Goal: Transaction & Acquisition: Purchase product/service

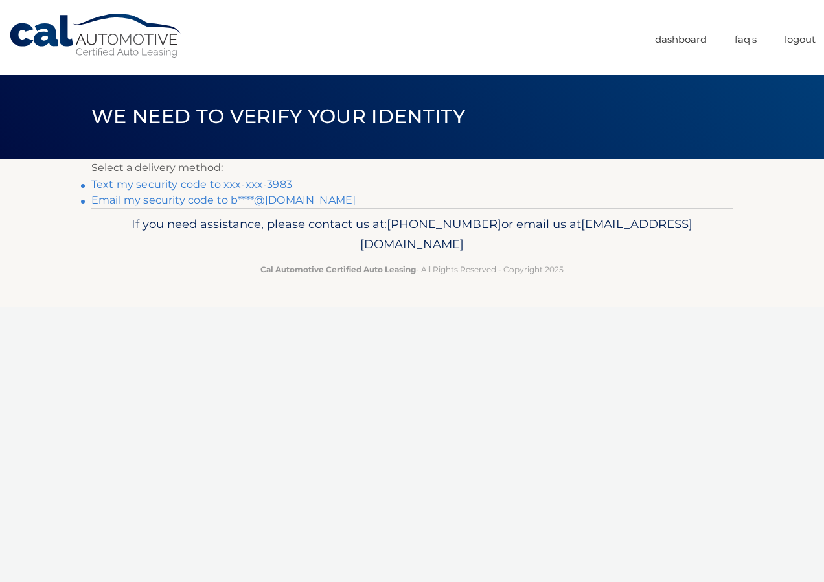
click at [203, 185] on link "Text my security code to xxx-xxx-3983" at bounding box center [191, 184] width 201 height 12
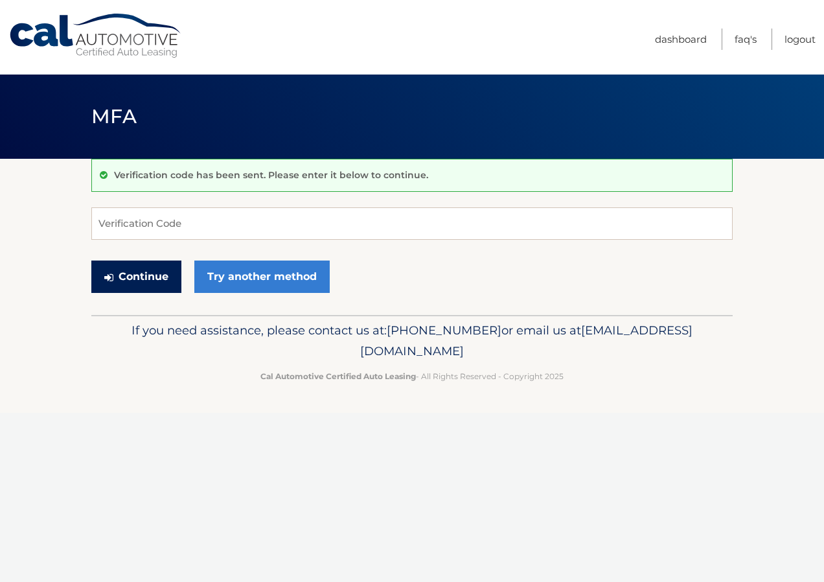
click at [152, 272] on button "Continue" at bounding box center [136, 277] width 90 height 32
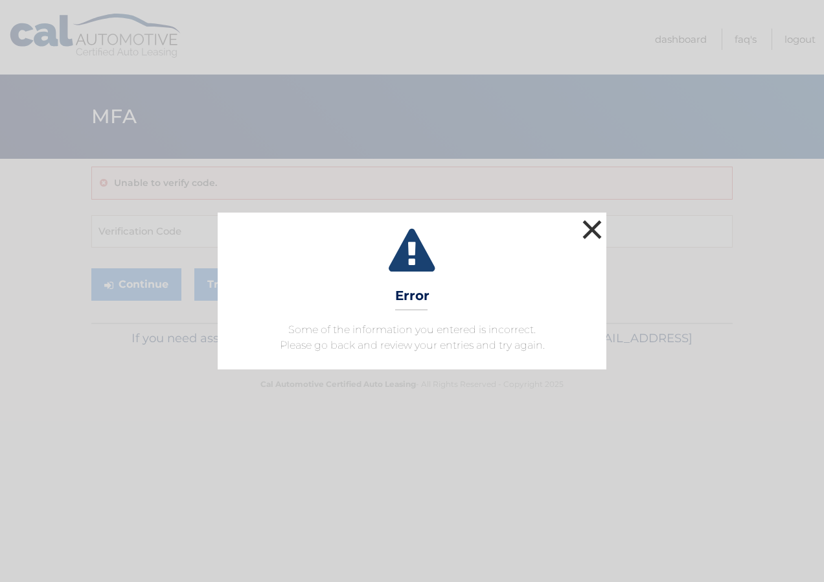
click at [595, 224] on button "×" at bounding box center [592, 229] width 26 height 26
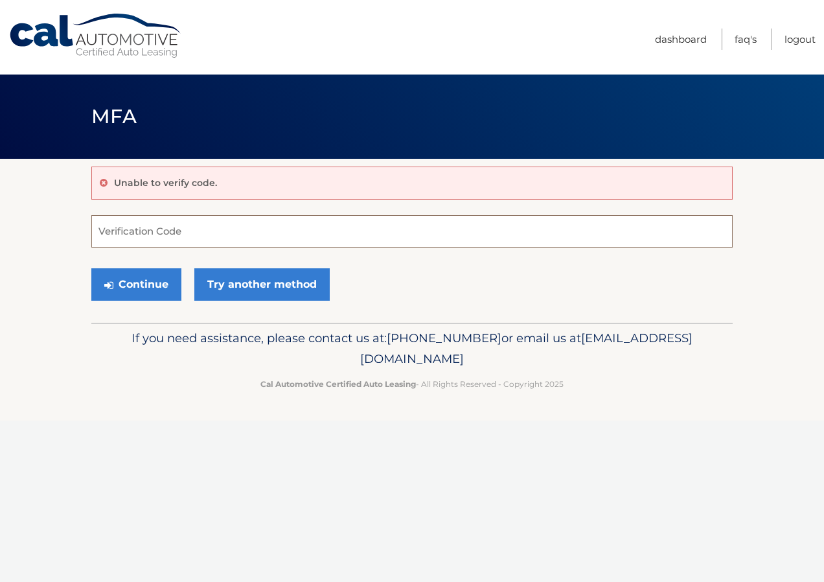
click at [127, 229] on input "Verification Code" at bounding box center [412, 231] width 642 height 32
type input "785613"
click at [156, 283] on button "Continue" at bounding box center [136, 284] width 90 height 32
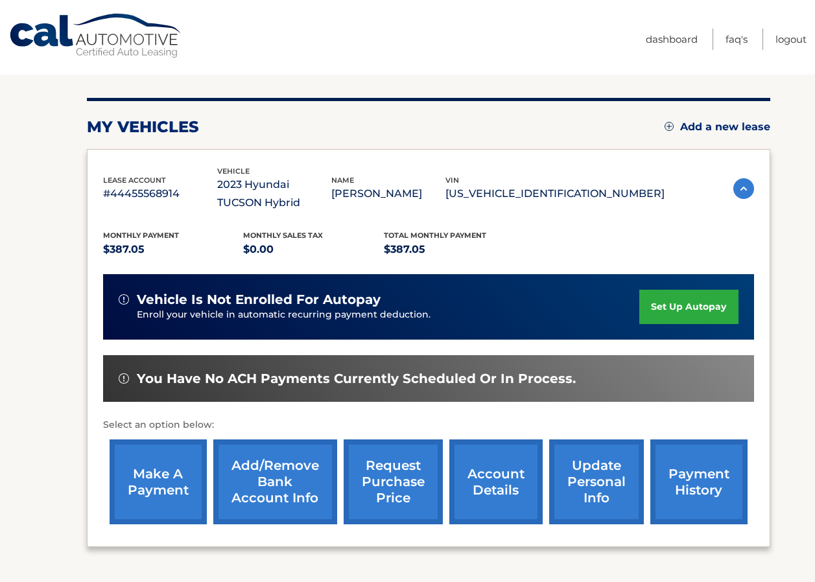
scroll to position [130, 0]
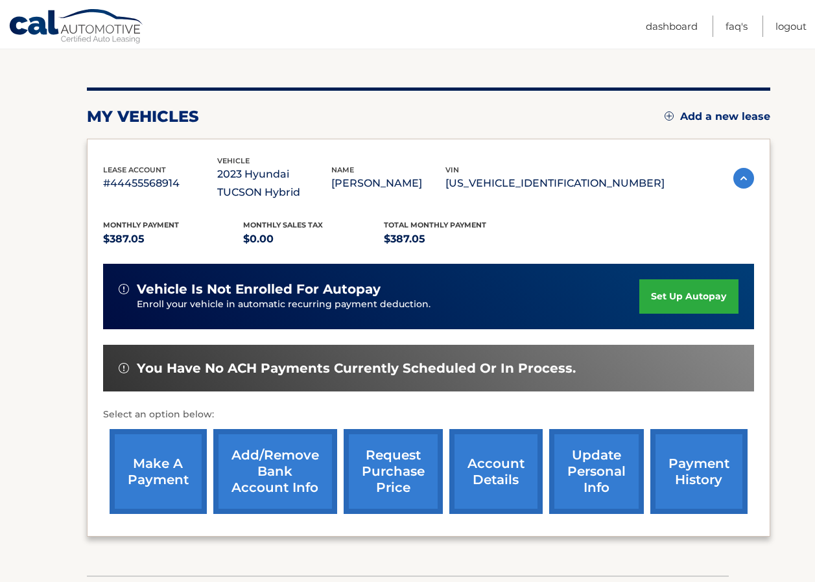
click at [160, 456] on link "make a payment" at bounding box center [158, 471] width 97 height 85
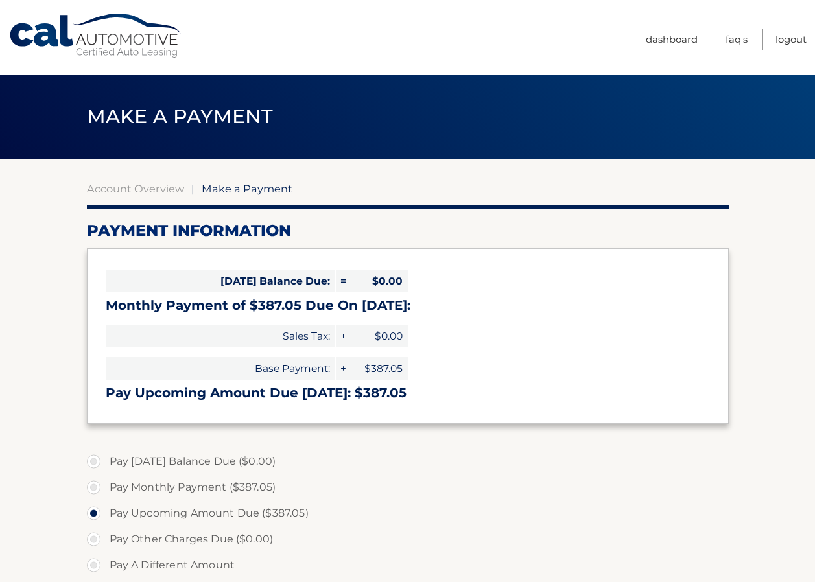
select select "ZjEzZjM0ODQtY2RlZC00MzYwLWE0ZTEtN2Y5ODYwMDI1N2Ew"
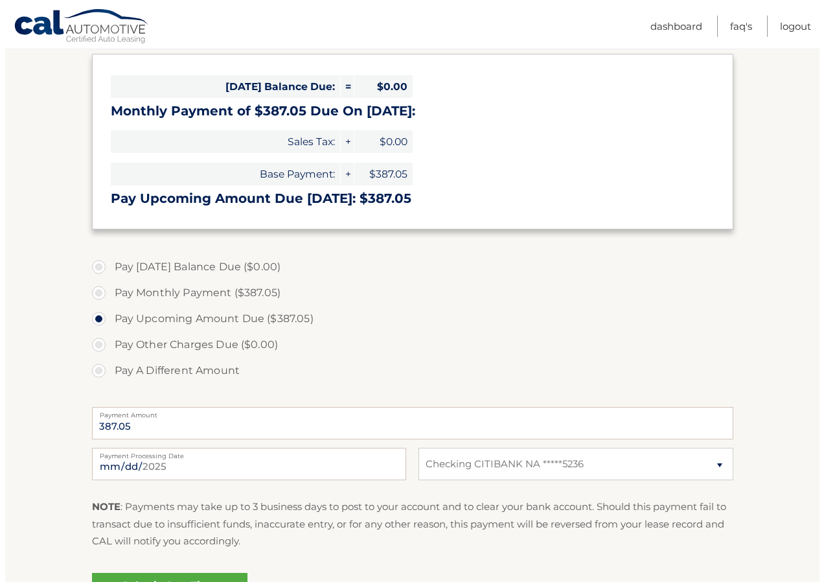
scroll to position [259, 0]
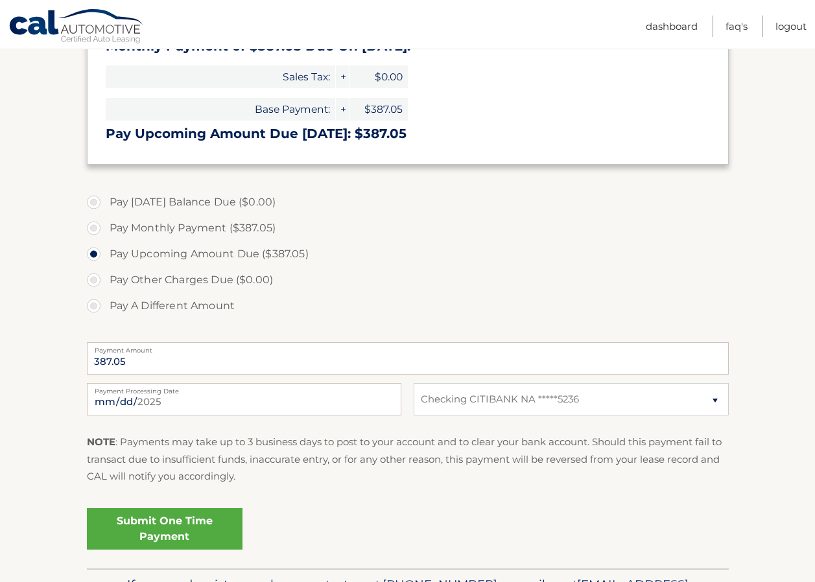
click at [169, 526] on link "Submit One Time Payment" at bounding box center [165, 528] width 156 height 41
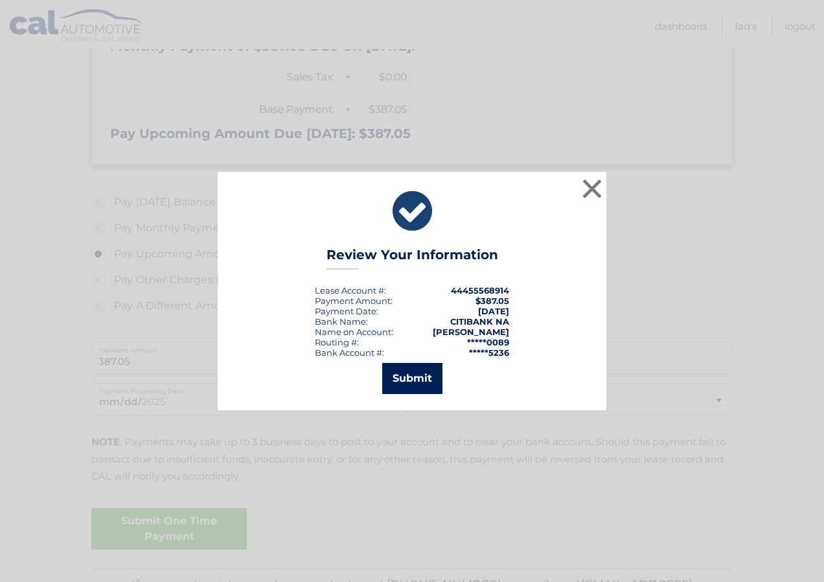
click at [423, 379] on button "Submit" at bounding box center [412, 378] width 60 height 31
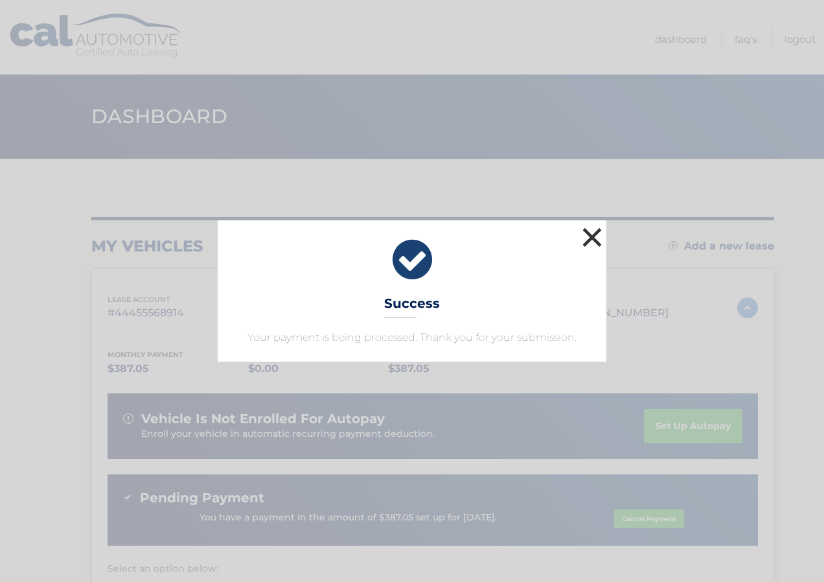
click at [595, 238] on button "×" at bounding box center [592, 237] width 26 height 26
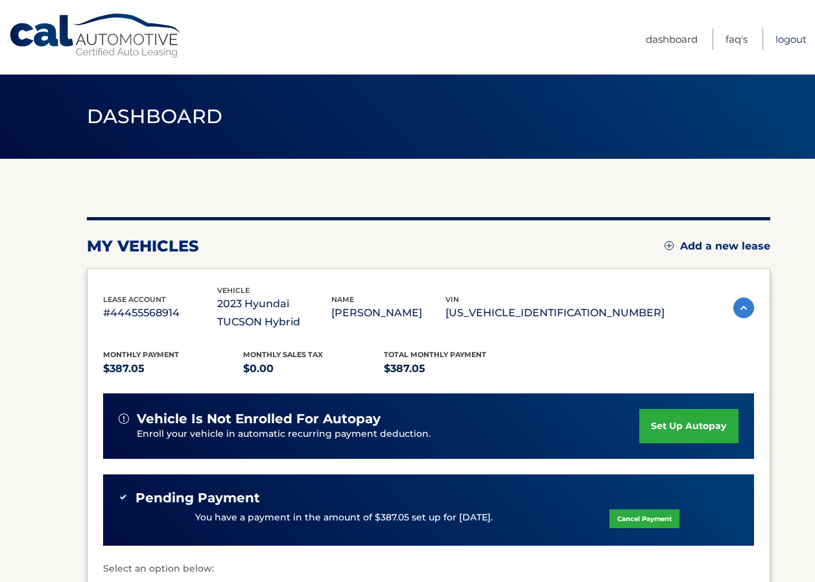
click at [788, 39] on link "Logout" at bounding box center [790, 39] width 31 height 21
